Goal: Task Accomplishment & Management: Manage account settings

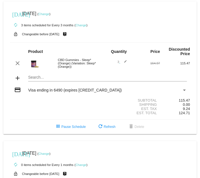
click at [84, 24] on link "Change" at bounding box center [81, 24] width 11 height 3
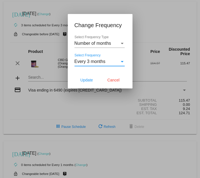
click at [122, 42] on div "Select Frequency" at bounding box center [122, 61] width 3 height 1
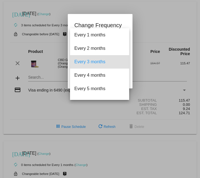
click at [139, 17] on div at bounding box center [100, 89] width 200 height 178
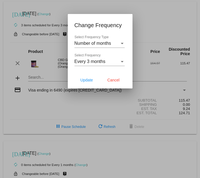
click at [122, 42] on div "Select Frequency Type" at bounding box center [122, 43] width 3 height 1
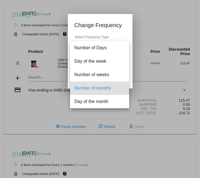
click at [148, 28] on div at bounding box center [100, 89] width 200 height 178
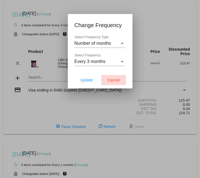
click at [113, 42] on span "Cancel" at bounding box center [114, 80] width 12 height 4
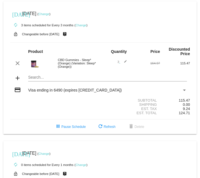
click at [125, 42] on div "clear CBD Gummies - Sleep* (Orange) (Variation: Sleep* (Orange)) 3 edit 164.97 …" at bounding box center [100, 63] width 180 height 12
click at [125, 42] on mat-icon "edit" at bounding box center [123, 63] width 7 height 7
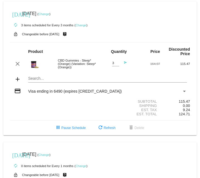
click at [117, 42] on div at bounding box center [115, 66] width 7 height 0
type input "2"
click at [117, 42] on input "2" at bounding box center [115, 63] width 7 height 4
click at [129, 42] on div "Search..." at bounding box center [107, 77] width 159 height 11
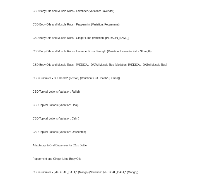
scroll to position [508, 0]
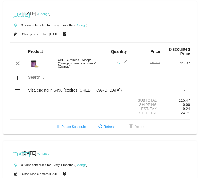
click at [125, 42] on mat-icon "edit" at bounding box center [123, 63] width 7 height 7
